Goal: Task Accomplishment & Management: Use online tool/utility

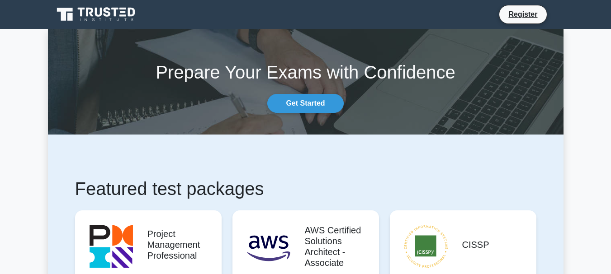
scroll to position [90, 0]
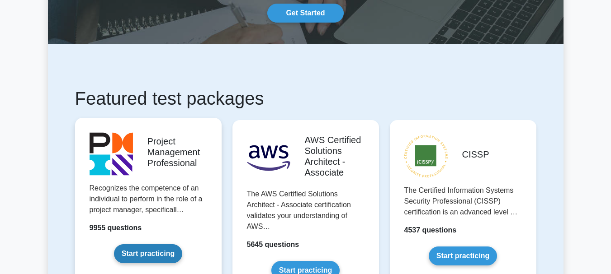
click at [158, 251] on link "Start practicing" at bounding box center [148, 254] width 68 height 19
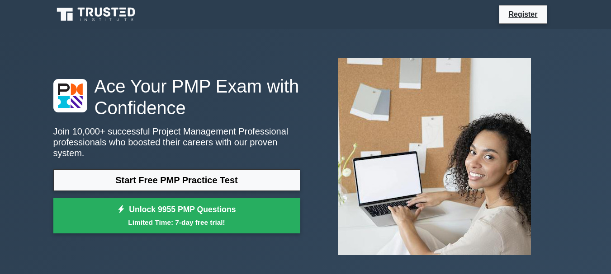
click at [568, 14] on nav "Register" at bounding box center [305, 14] width 611 height 29
click at [529, 18] on link "Register" at bounding box center [523, 14] width 40 height 11
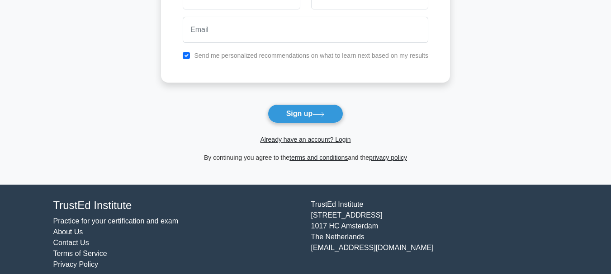
scroll to position [124, 0]
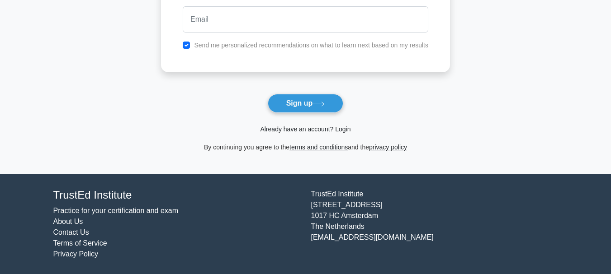
click at [309, 128] on link "Already have an account? Login" at bounding box center [305, 129] width 90 height 7
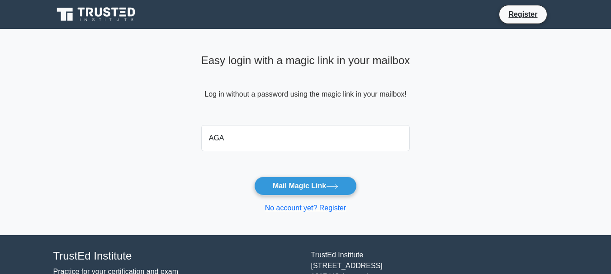
type input "agashafaithanne@gmail.com"
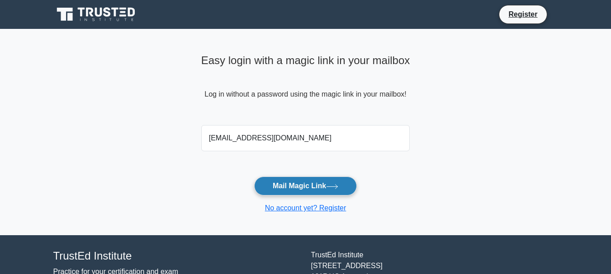
click at [338, 189] on icon at bounding box center [332, 187] width 12 height 5
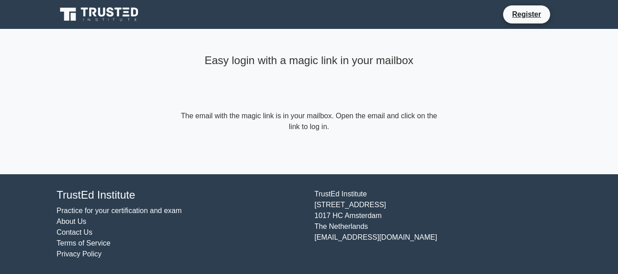
click at [90, 11] on icon at bounding box center [93, 12] width 7 height 9
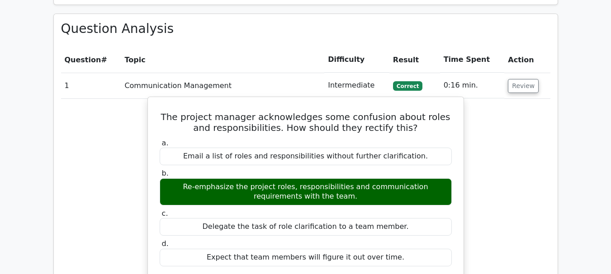
scroll to position [854, 0]
